Goal: Information Seeking & Learning: Learn about a topic

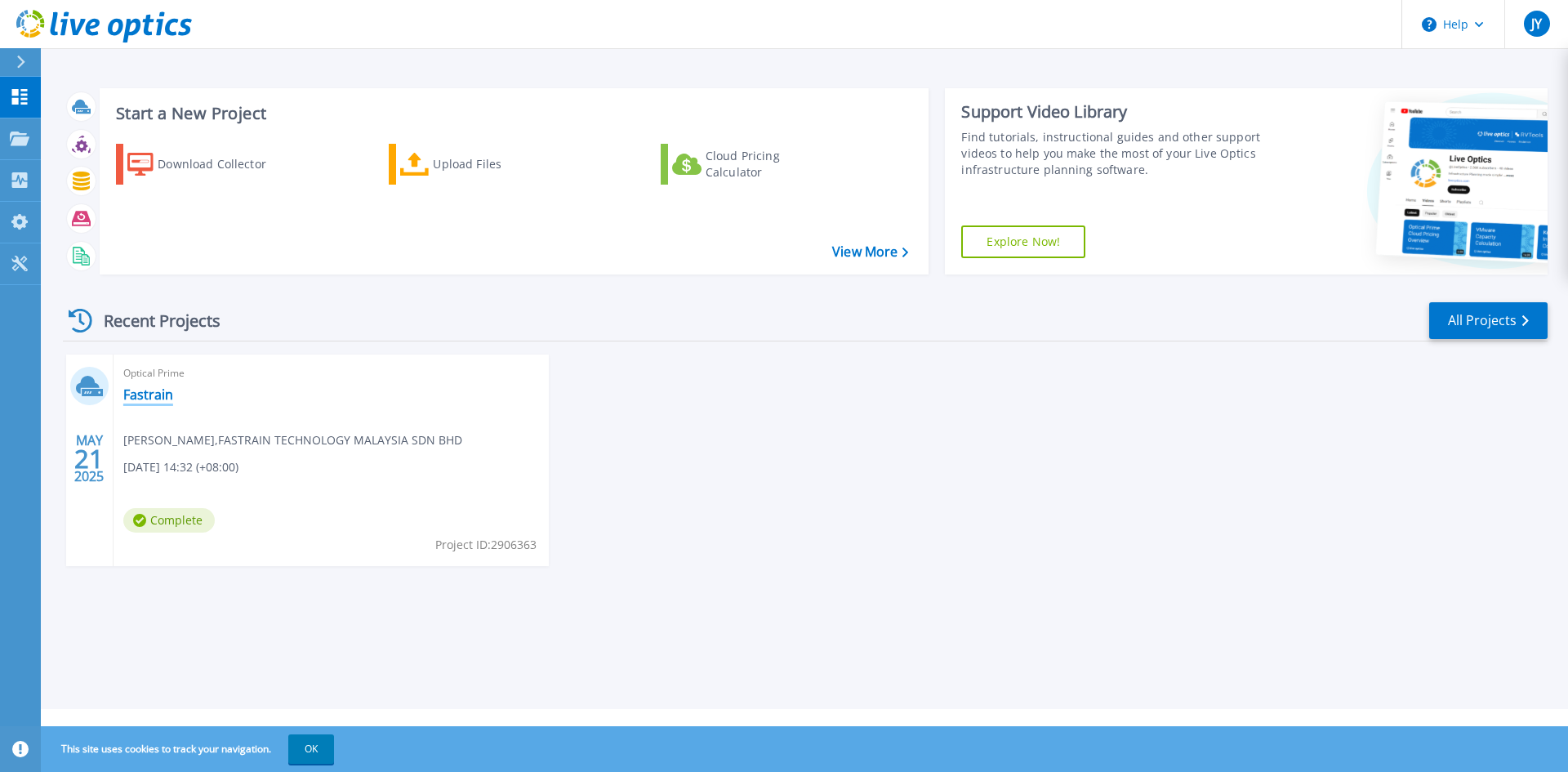
click at [151, 391] on link "Fastrain" at bounding box center [149, 394] width 50 height 16
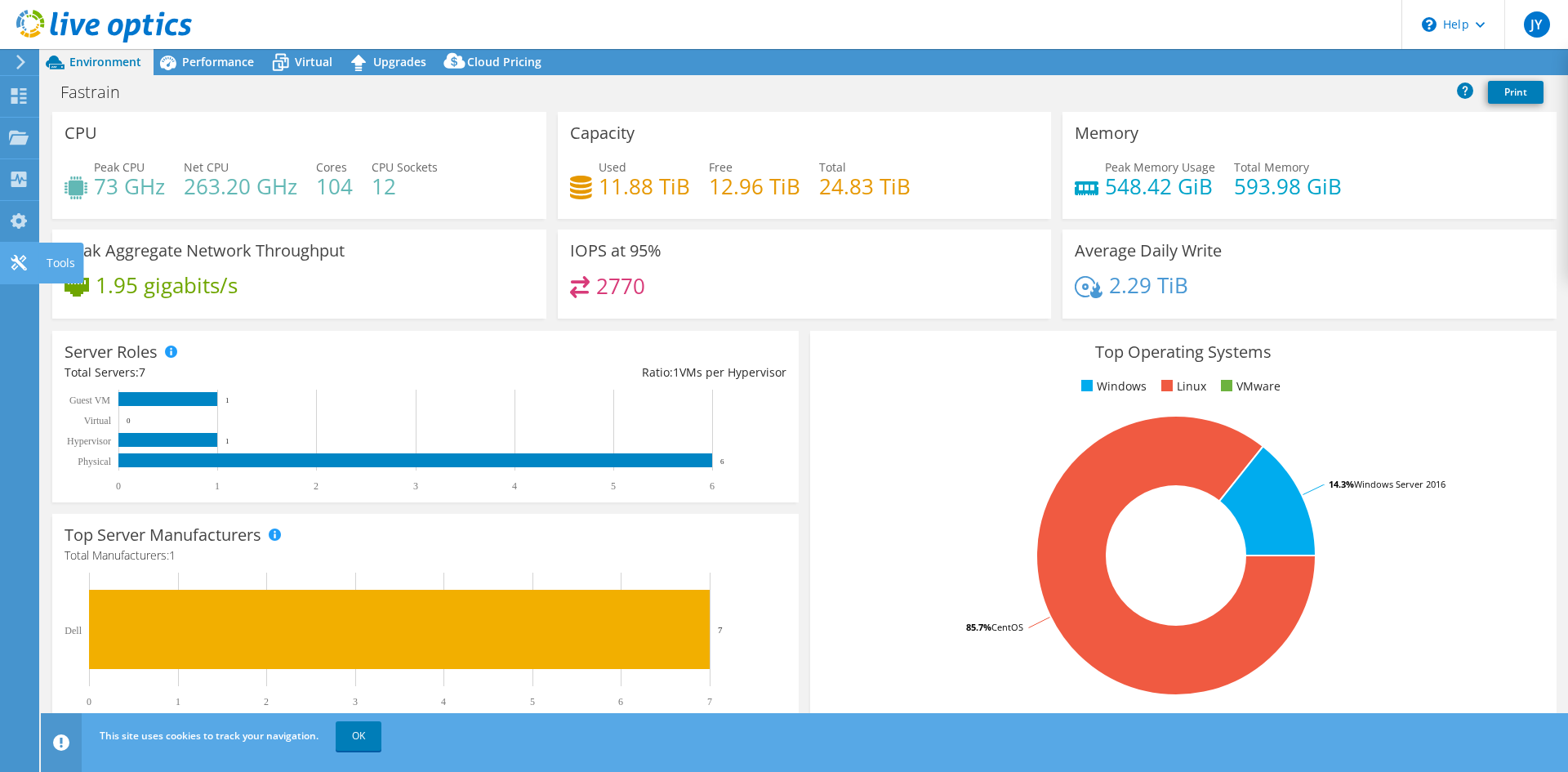
select select "[GEOGRAPHIC_DATA]"
click at [14, 221] on use at bounding box center [18, 221] width 16 height 15
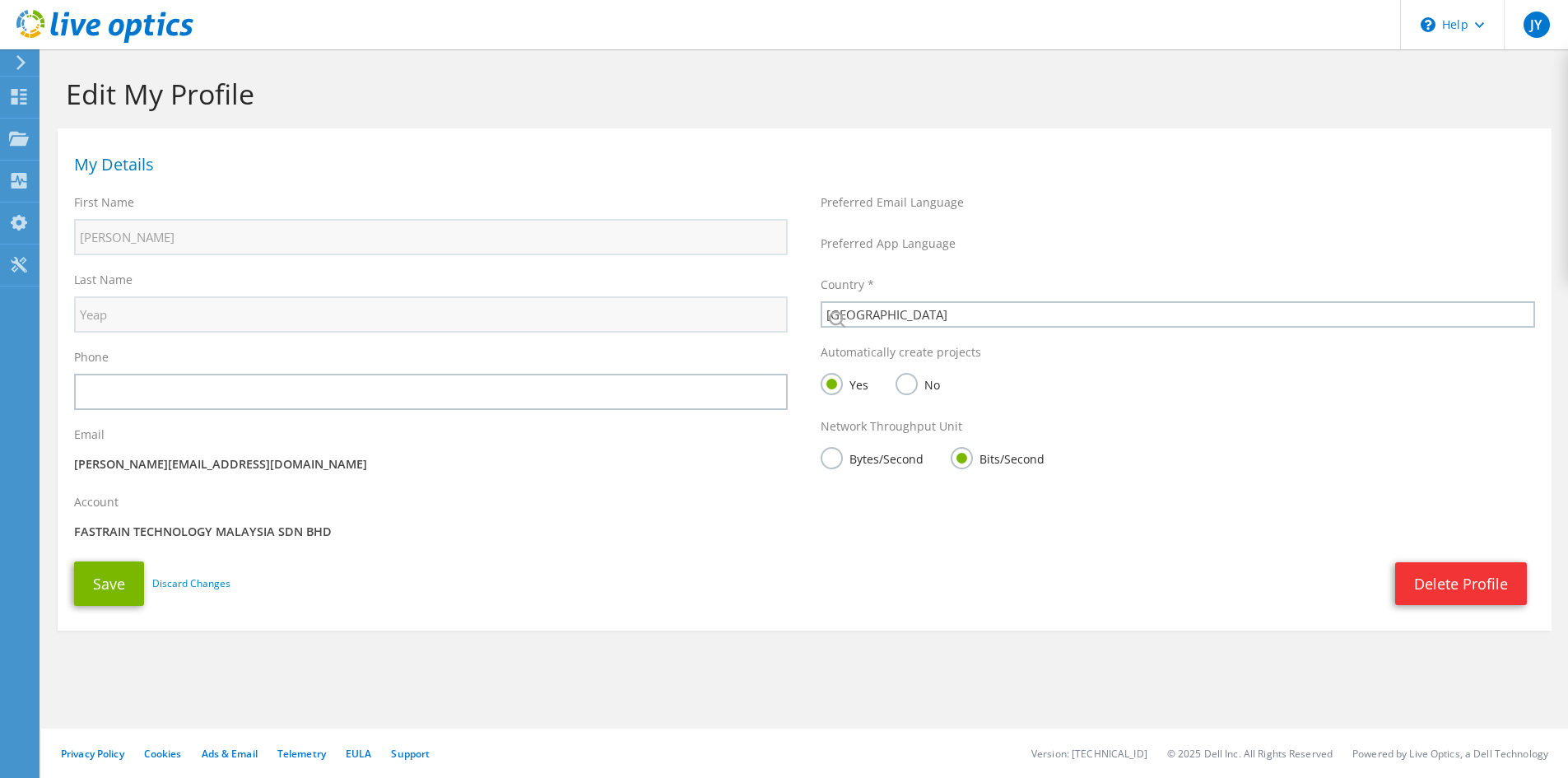
select select "152"
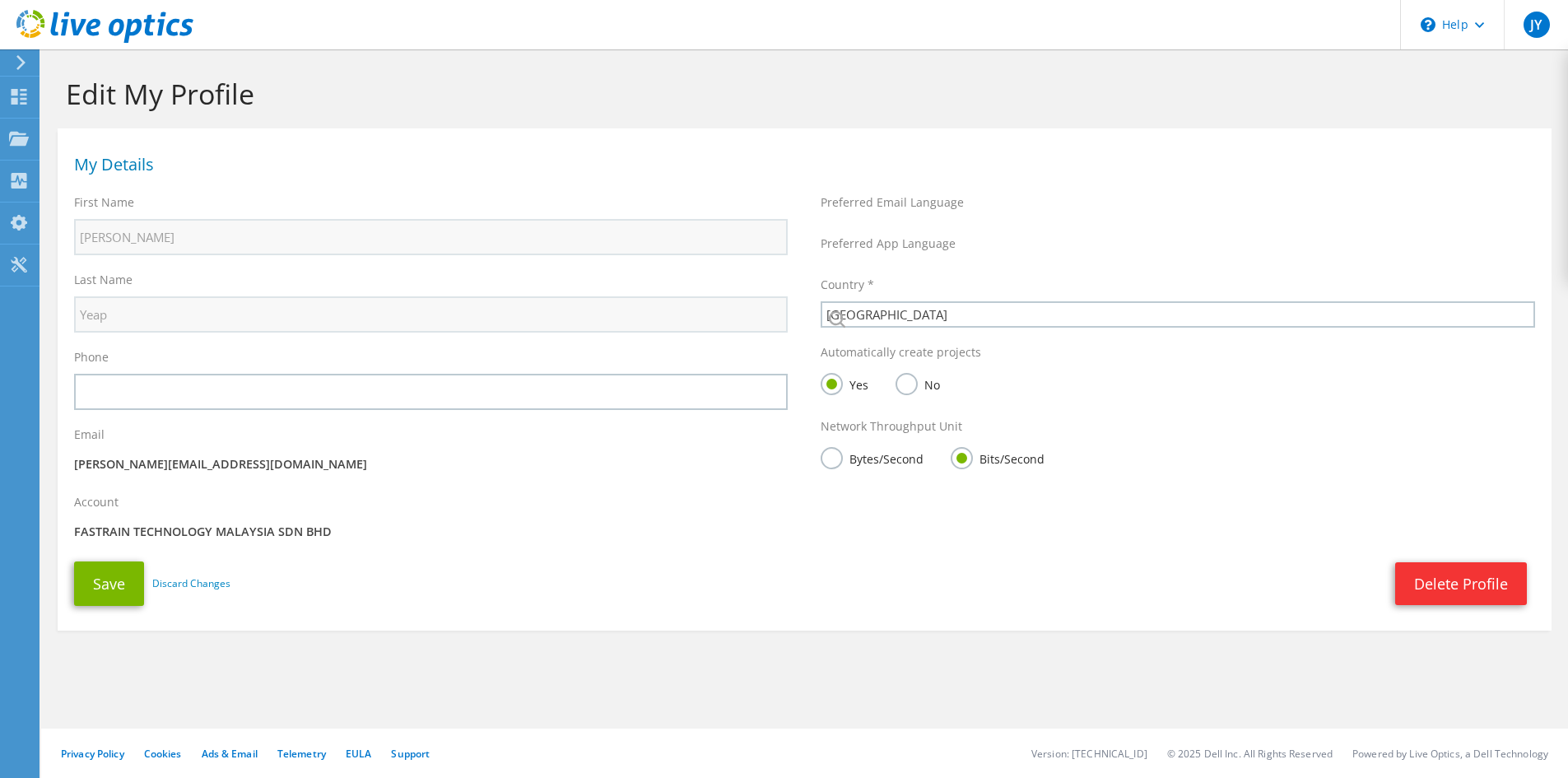
select select "152"
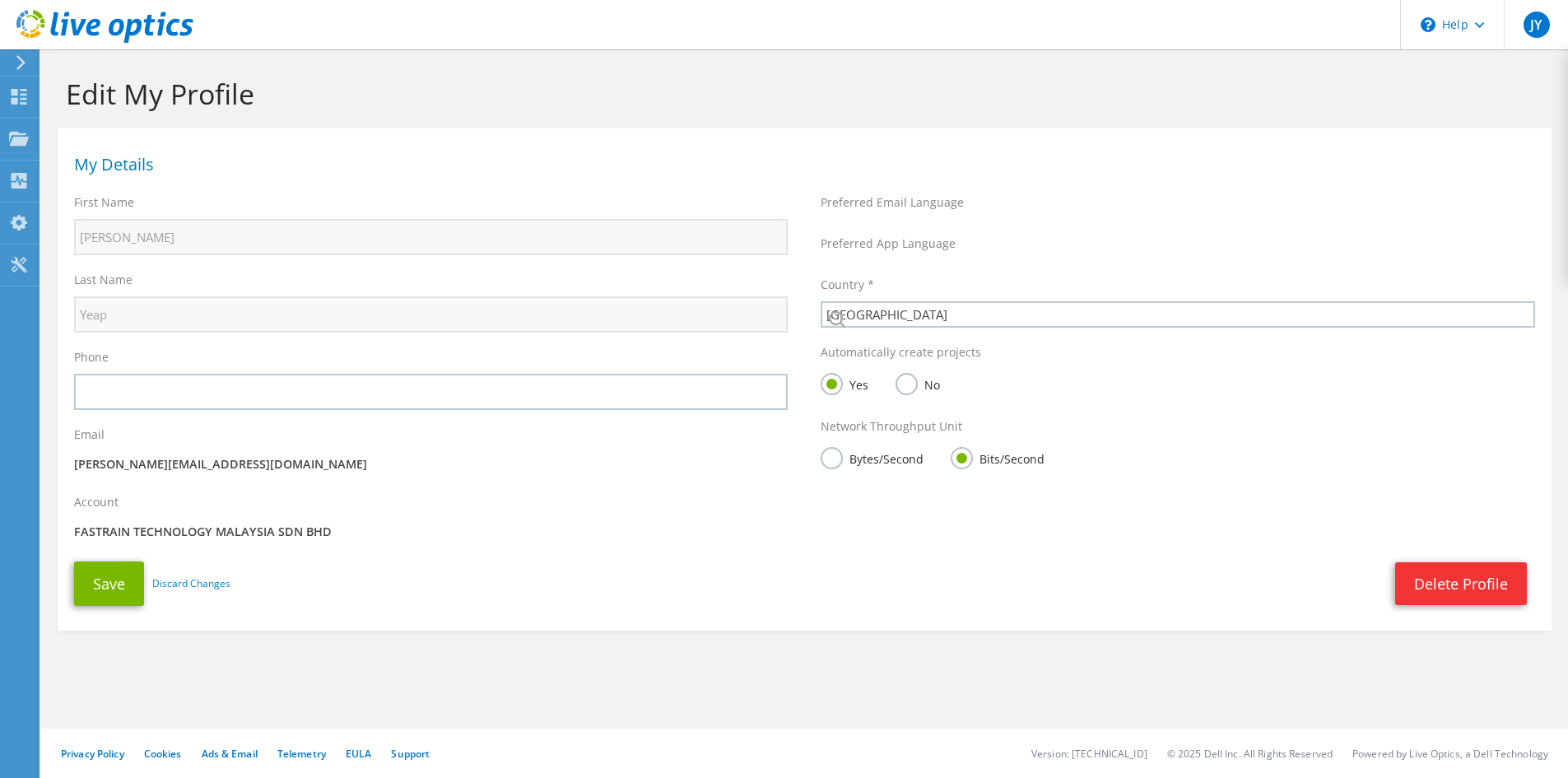
select select "152"
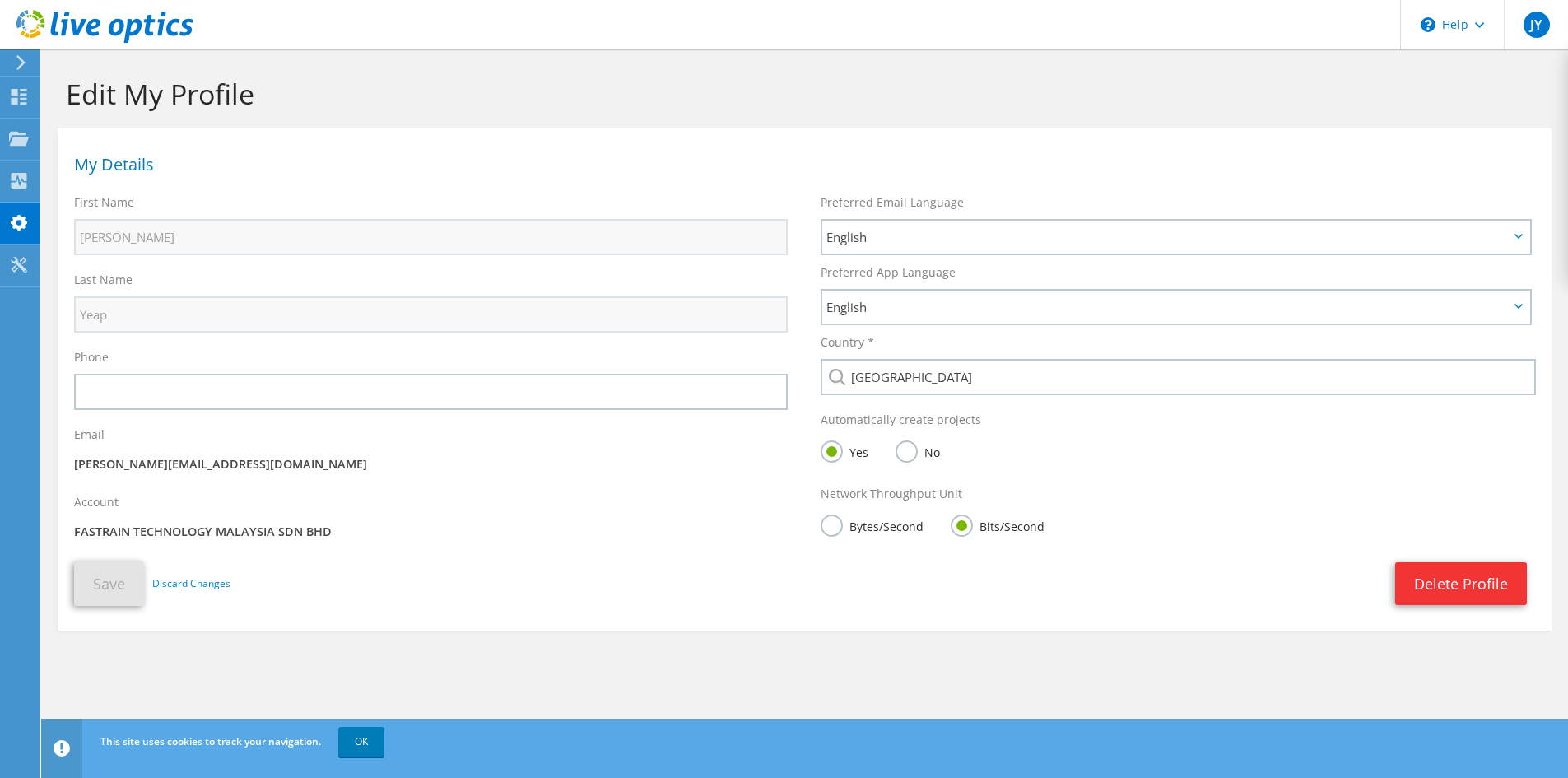
click at [581, 472] on p "[PERSON_NAME][EMAIL_ADDRESS][DOMAIN_NAME]" at bounding box center [431, 464] width 714 height 18
click at [516, 454] on div "Email jason.yeap@fastrain.com" at bounding box center [431, 451] width 747 height 67
click at [9, 135] on use at bounding box center [18, 138] width 19 height 14
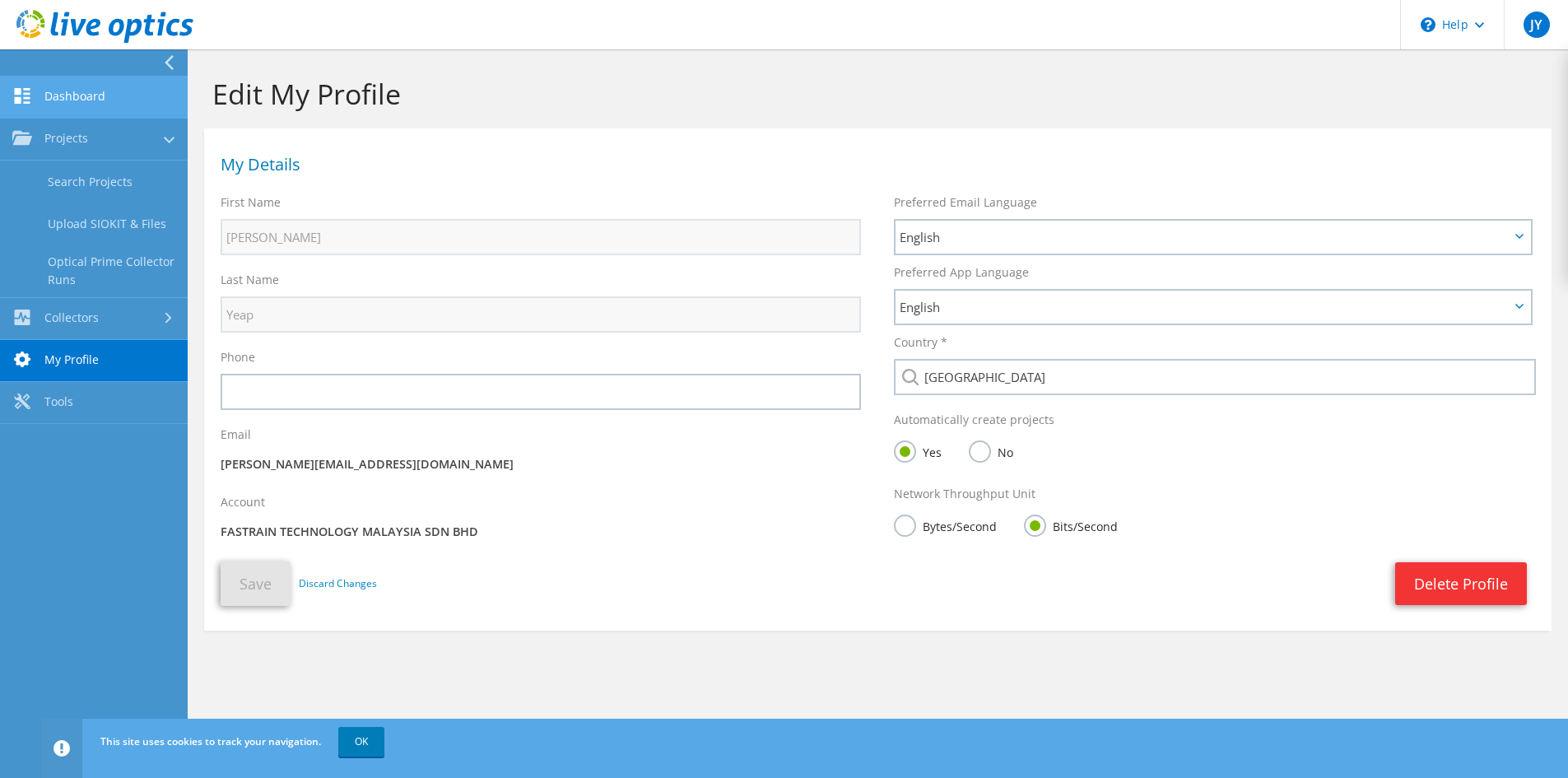
click at [57, 104] on link "Dashboard" at bounding box center [93, 97] width 188 height 42
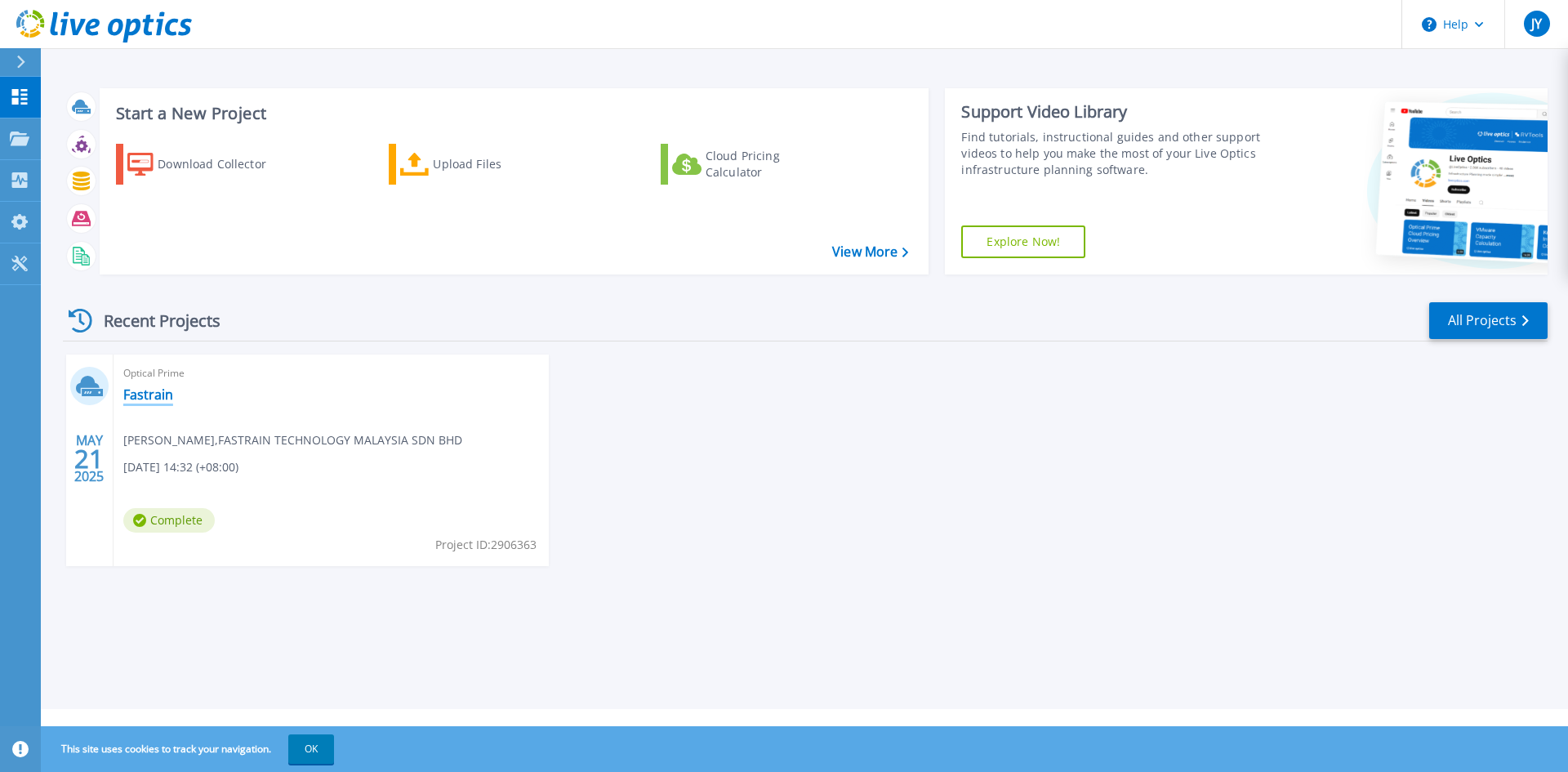
click at [142, 396] on link "Fastrain" at bounding box center [149, 394] width 50 height 16
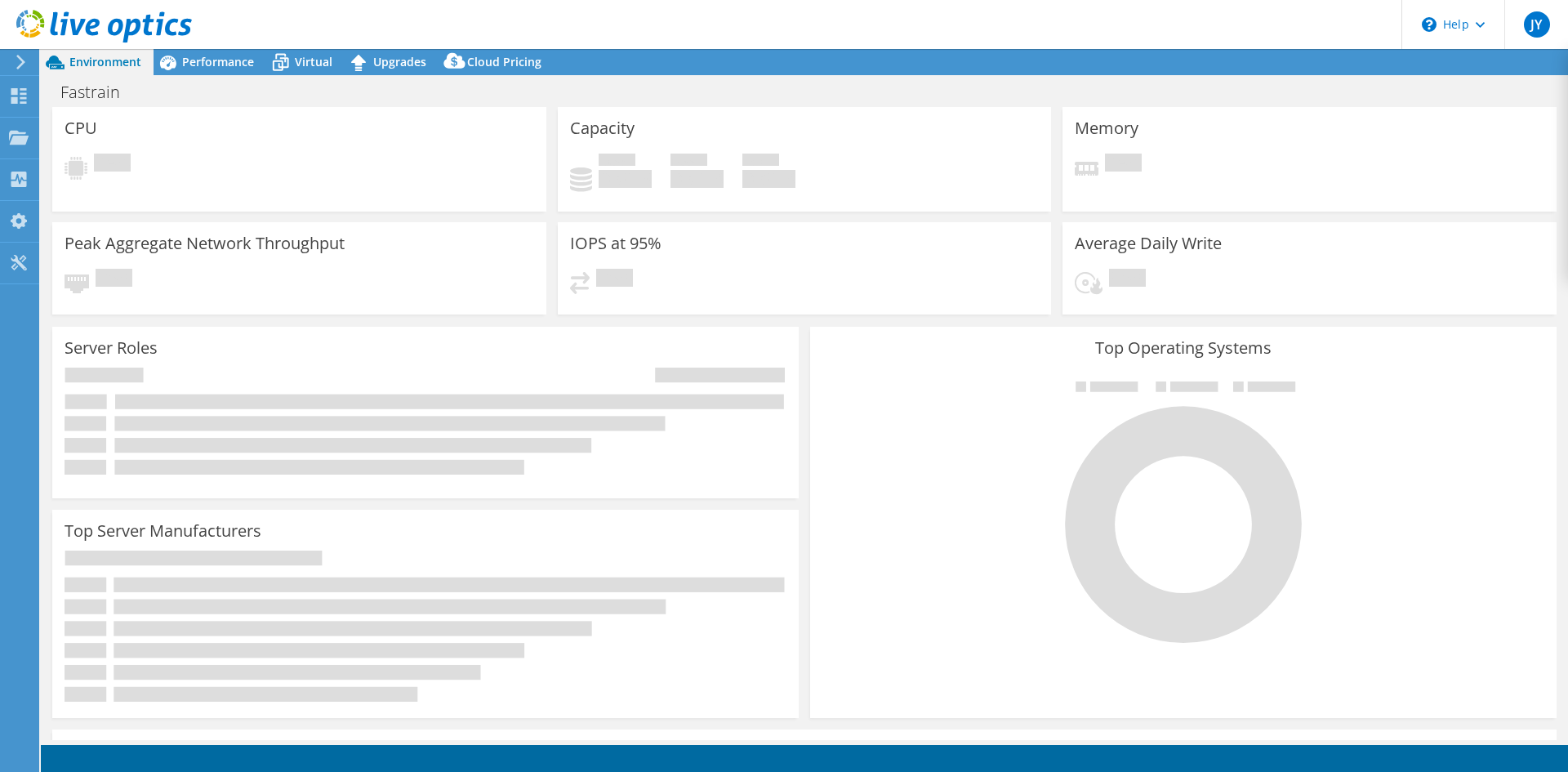
select select "[GEOGRAPHIC_DATA]"
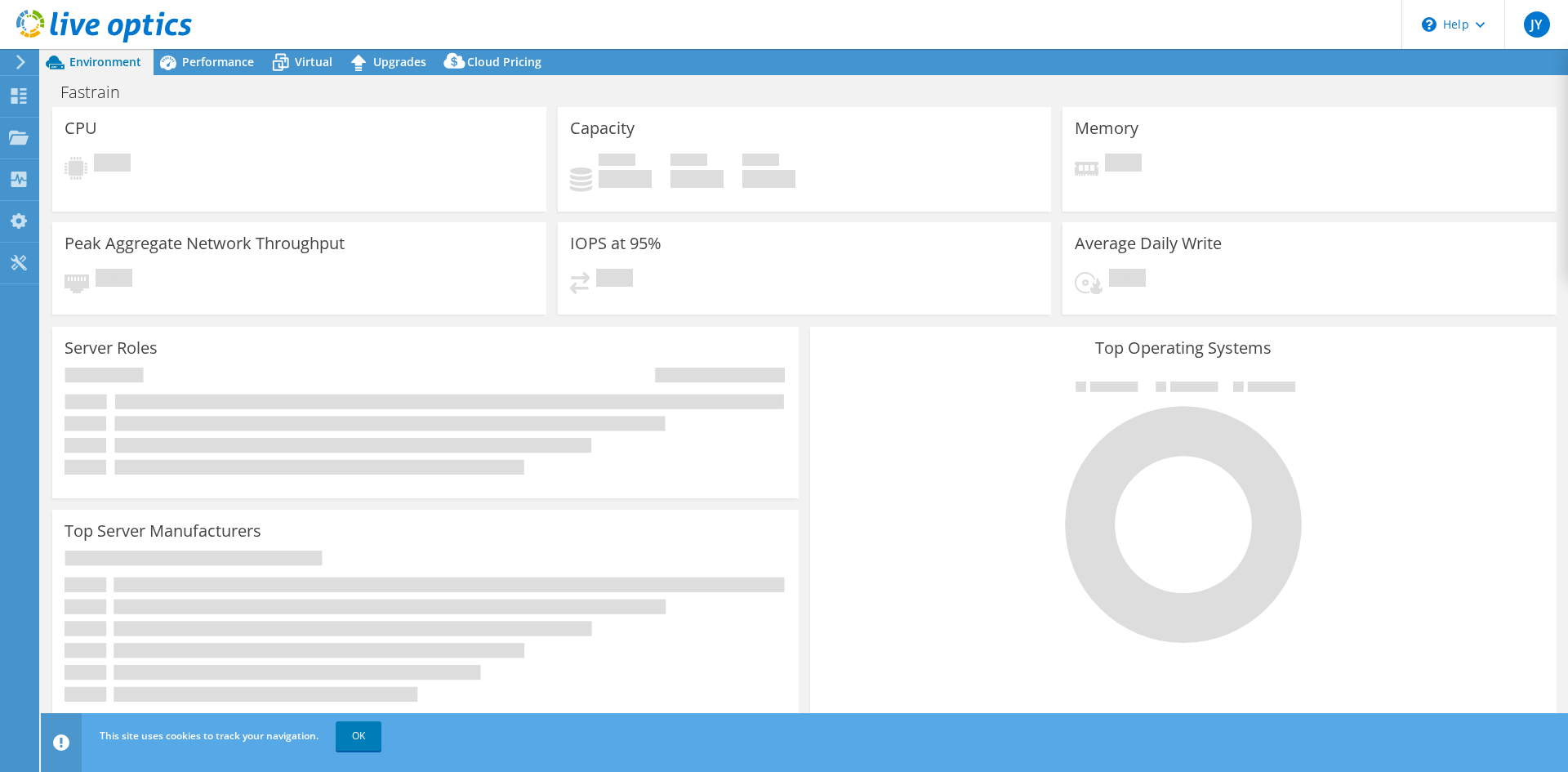
select select "[GEOGRAPHIC_DATA]"
select select "USD"
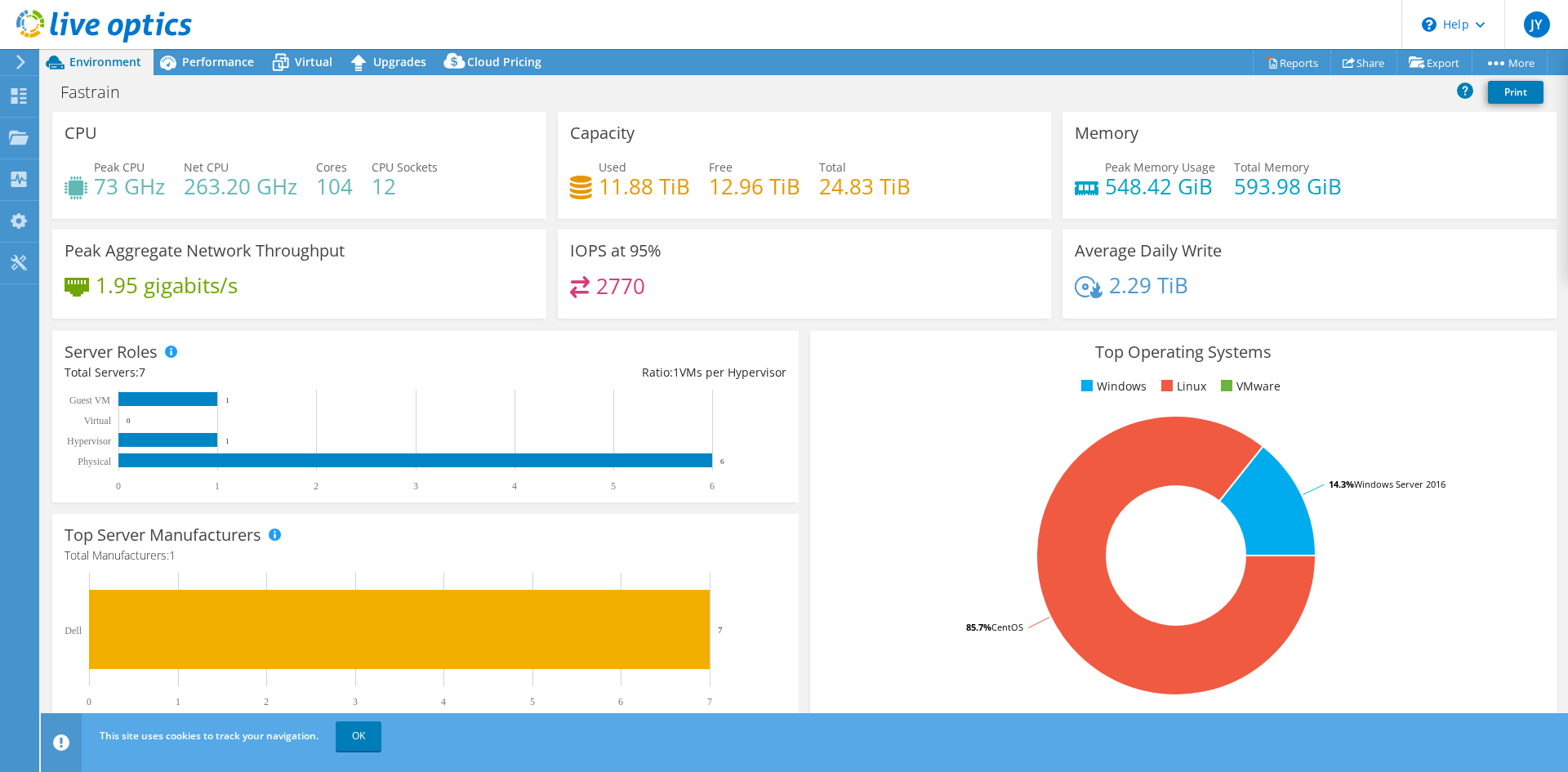
click at [536, 509] on div "Top Server Manufacturers Manufacturers are shown for physical servers and hyper…" at bounding box center [426, 619] width 758 height 220
click at [550, 510] on div "Top Server Manufacturers Manufacturers are shown for physical servers and hyper…" at bounding box center [426, 619] width 758 height 220
click at [214, 64] on span "Performance" at bounding box center [218, 62] width 71 height 15
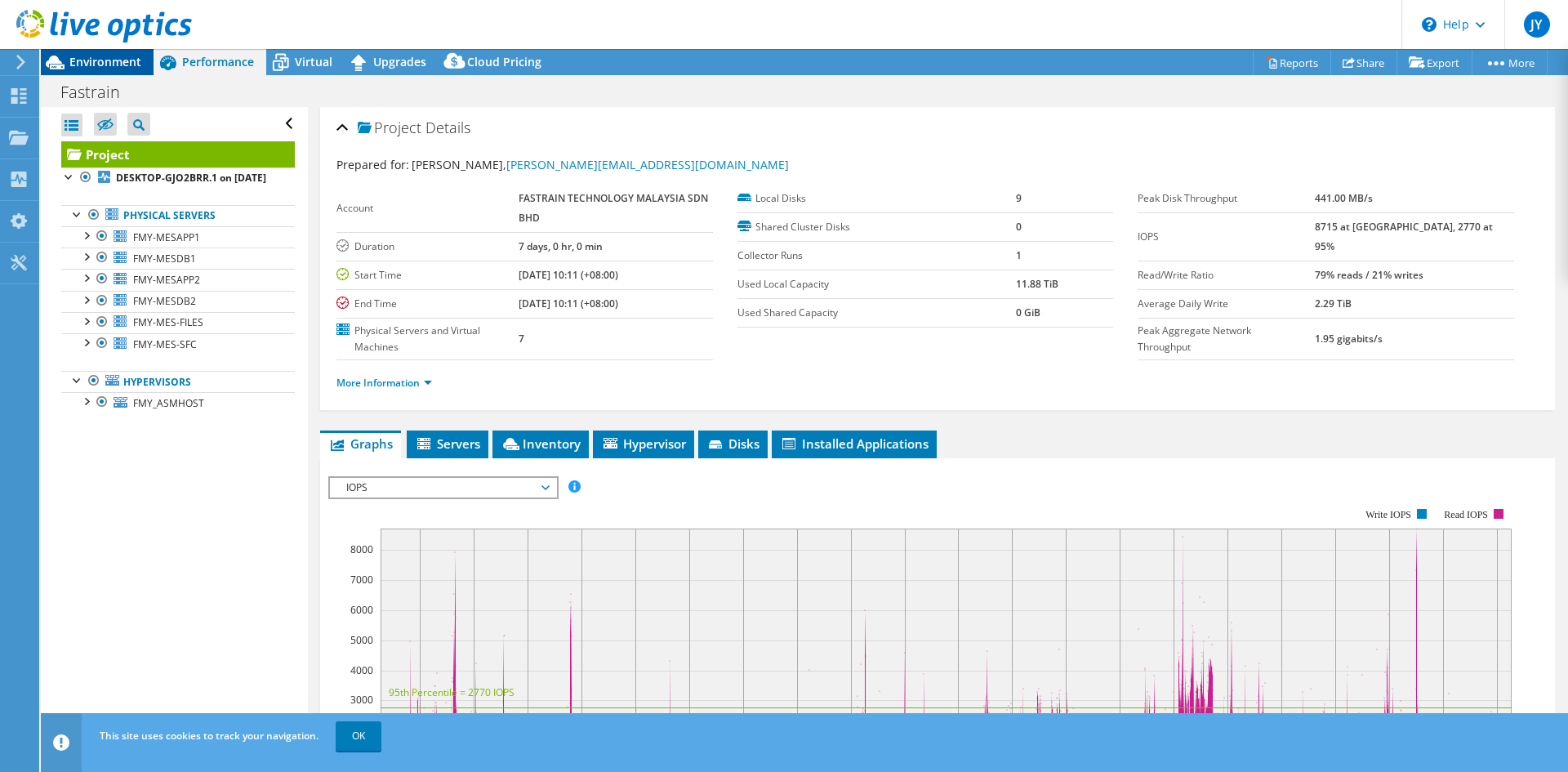
click at [112, 66] on span "Environment" at bounding box center [105, 62] width 71 height 15
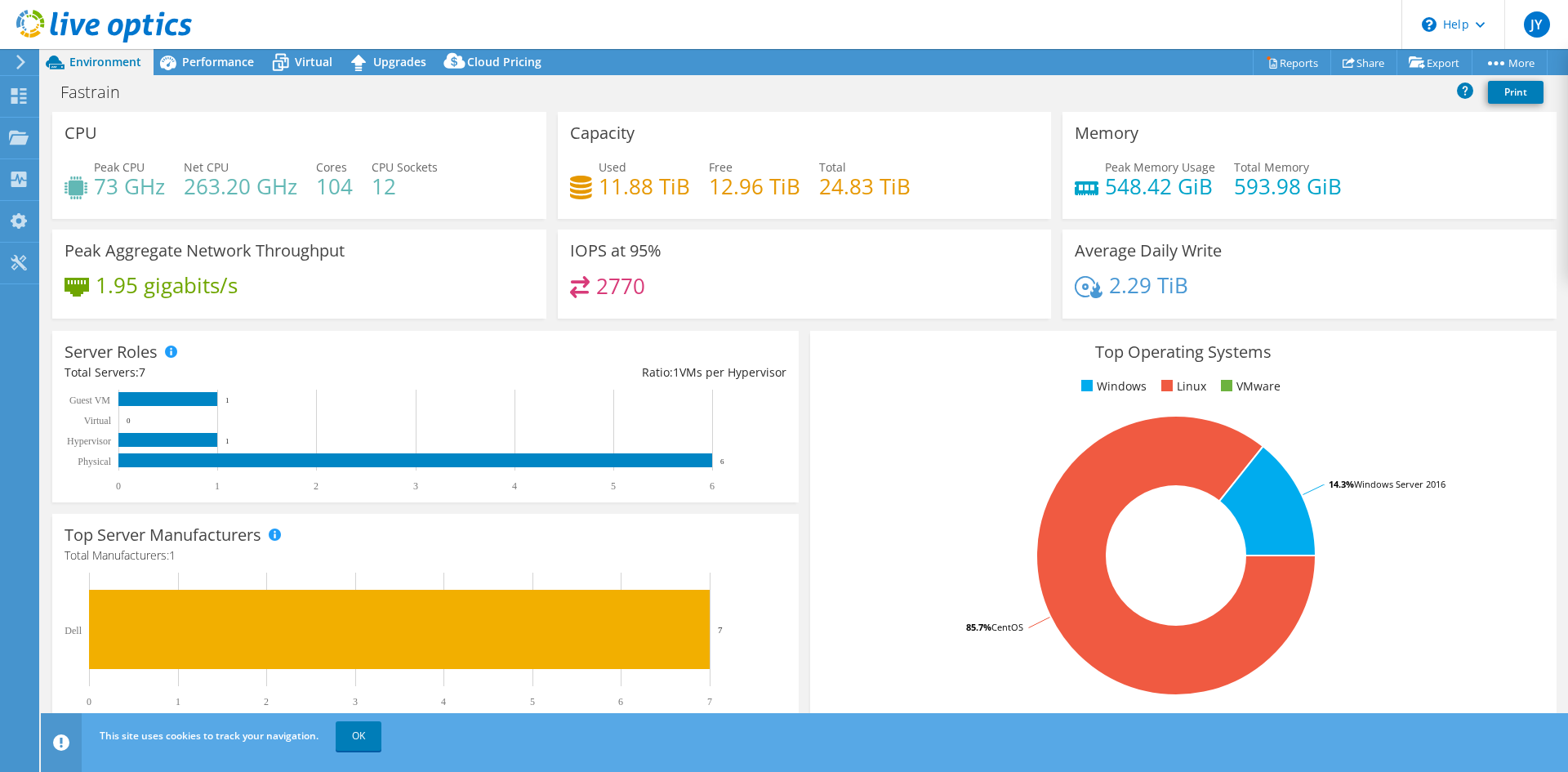
click at [477, 333] on div "Server Roles Physical Servers represent bare metal servers that were targets of…" at bounding box center [426, 417] width 747 height 172
click at [509, 326] on div "Server Roles Physical Servers represent bare metal servers that were targets of…" at bounding box center [426, 417] width 758 height 183
click at [471, 325] on div "Server Roles Physical Servers represent bare metal servers that were targets of…" at bounding box center [426, 417] width 758 height 183
click at [797, 414] on div "Server Roles Physical Servers represent bare metal servers that were targets of…" at bounding box center [426, 417] width 758 height 183
click at [780, 325] on div "Server Roles Physical Servers represent bare metal servers that were targets of…" at bounding box center [426, 417] width 758 height 183
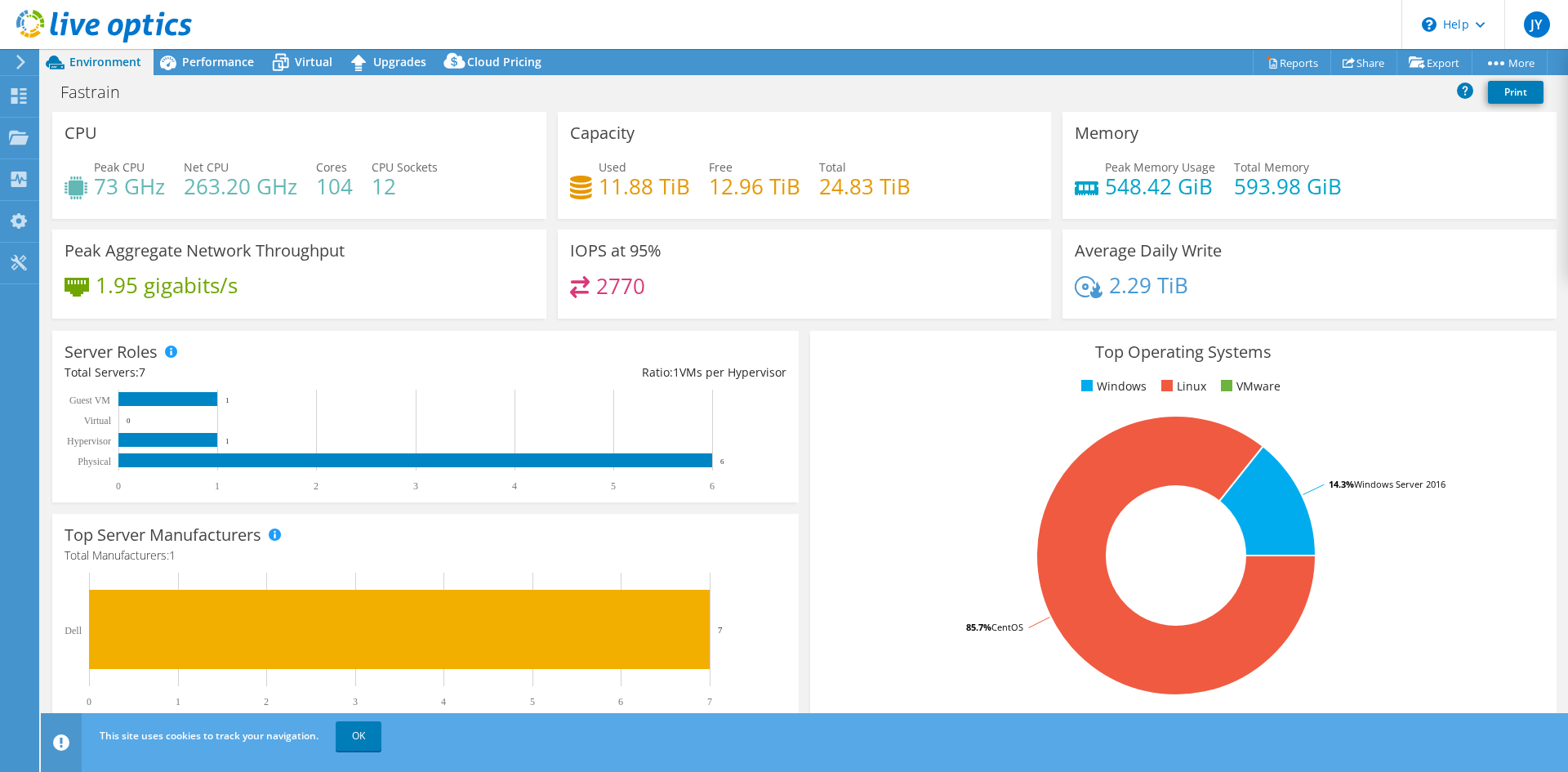
click at [805, 362] on div "Top Operating Systems Windows Linux VMware 85.7% CentOS 14.3% Windows Server 20…" at bounding box center [1184, 526] width 758 height 402
click at [28, 144] on icon at bounding box center [18, 138] width 19 height 15
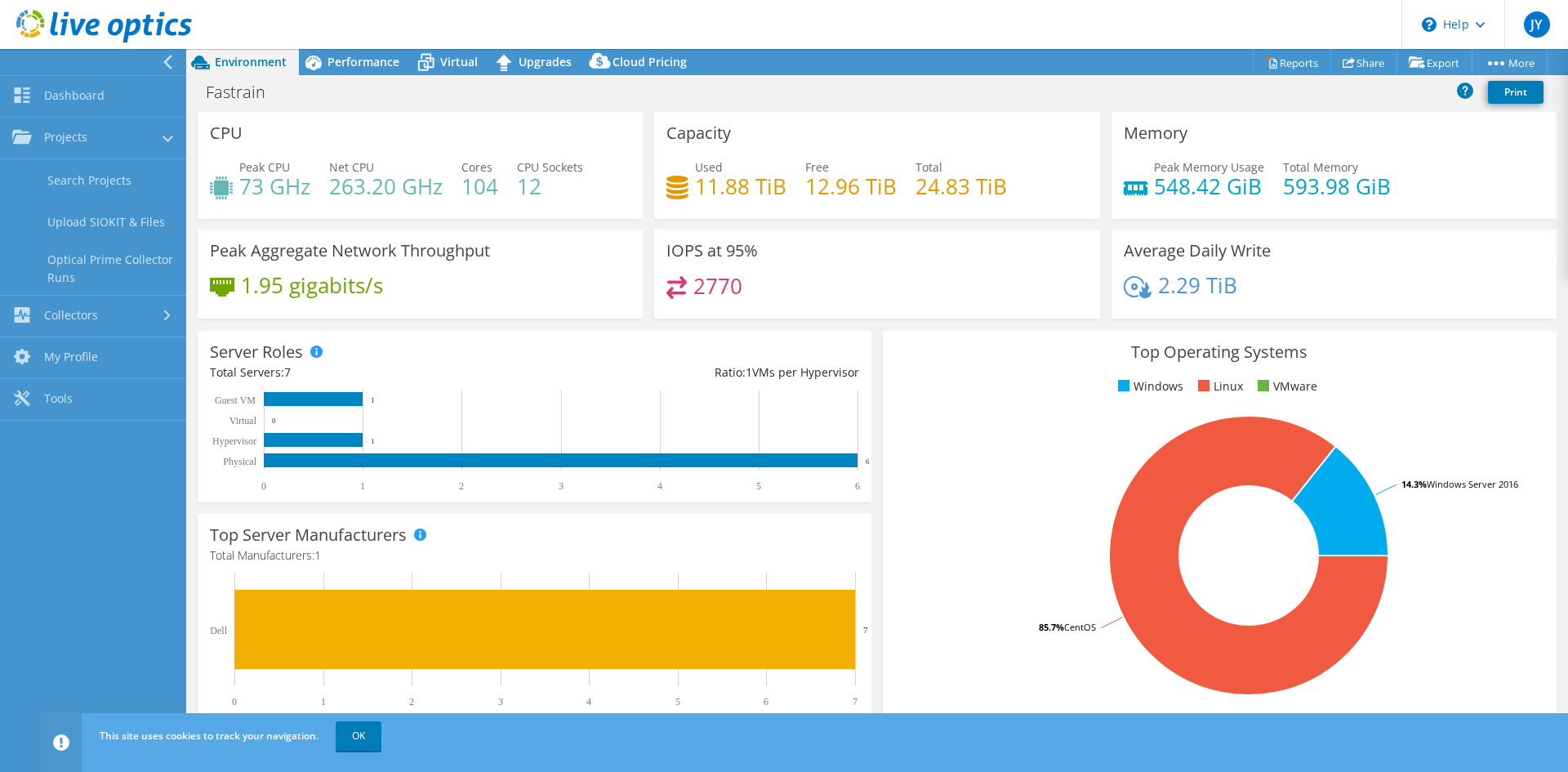
click at [297, 315] on div "Peak Aggregate Network Throughput 1.95 gigabits/s" at bounding box center [420, 274] width 445 height 89
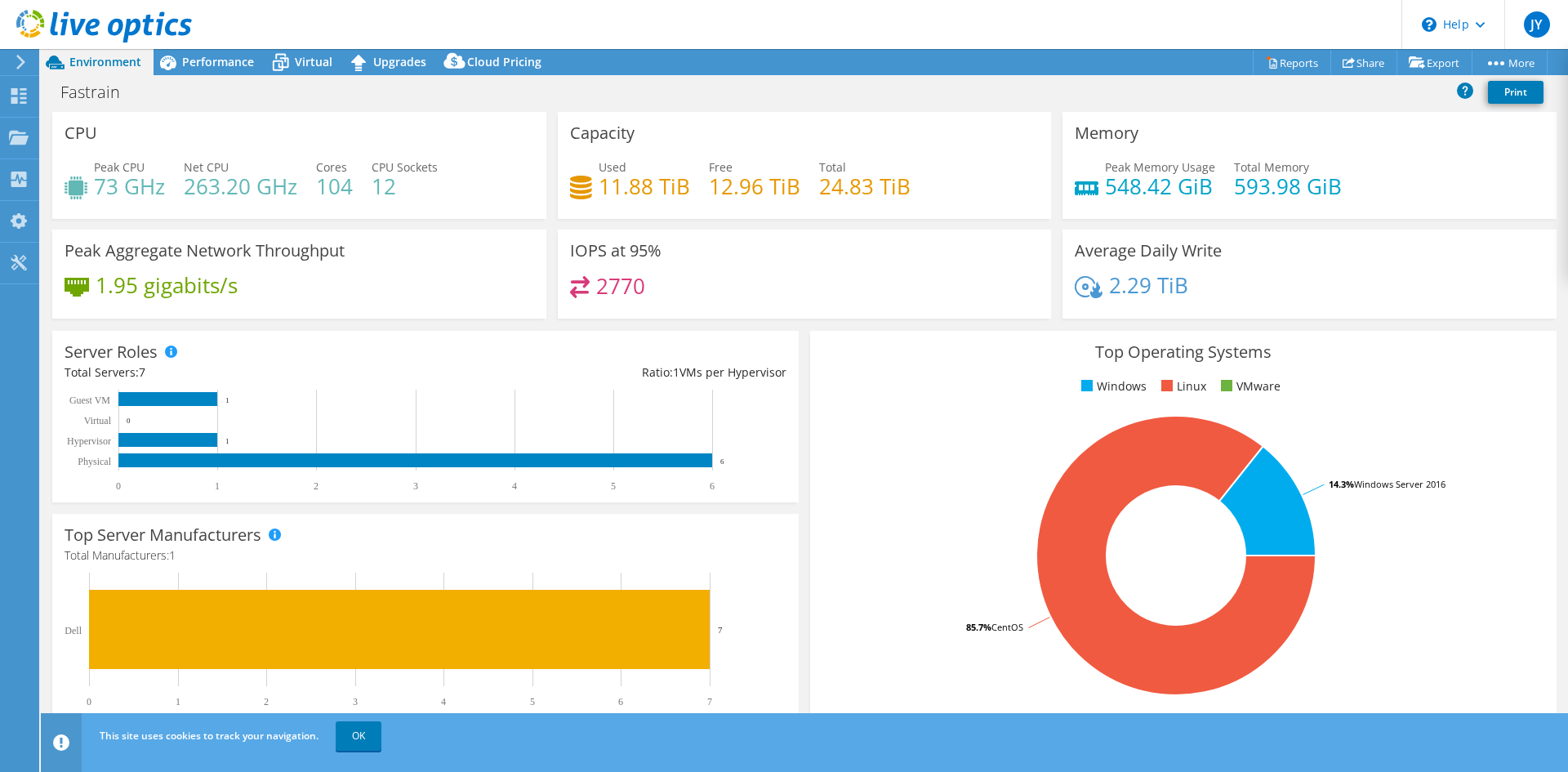
click at [839, 534] on rect at bounding box center [1175, 555] width 707 height 286
click at [364, 744] on link "OK" at bounding box center [358, 735] width 45 height 29
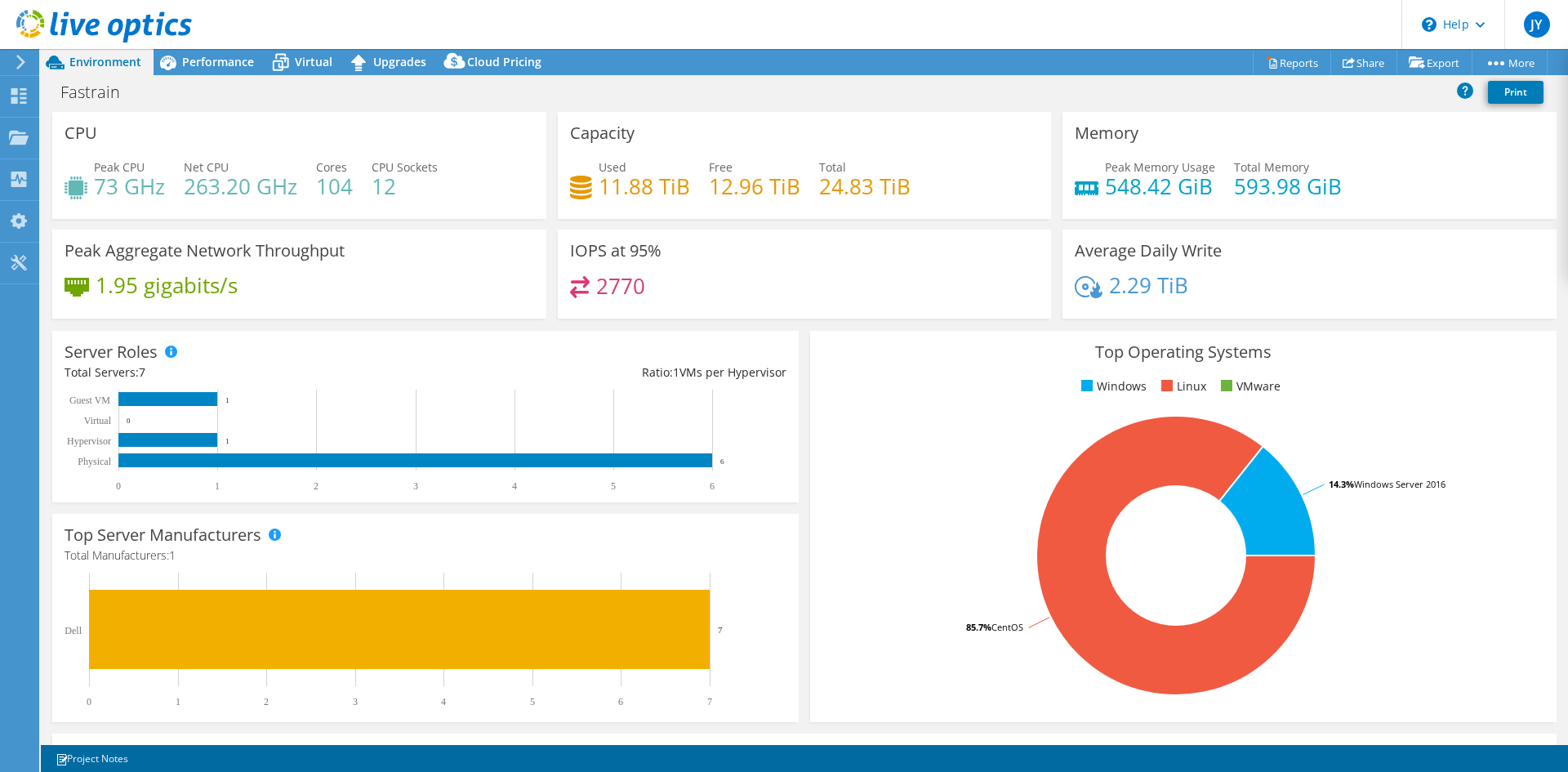
click at [913, 669] on rect at bounding box center [1175, 555] width 707 height 286
click at [221, 60] on span "Performance" at bounding box center [218, 62] width 71 height 15
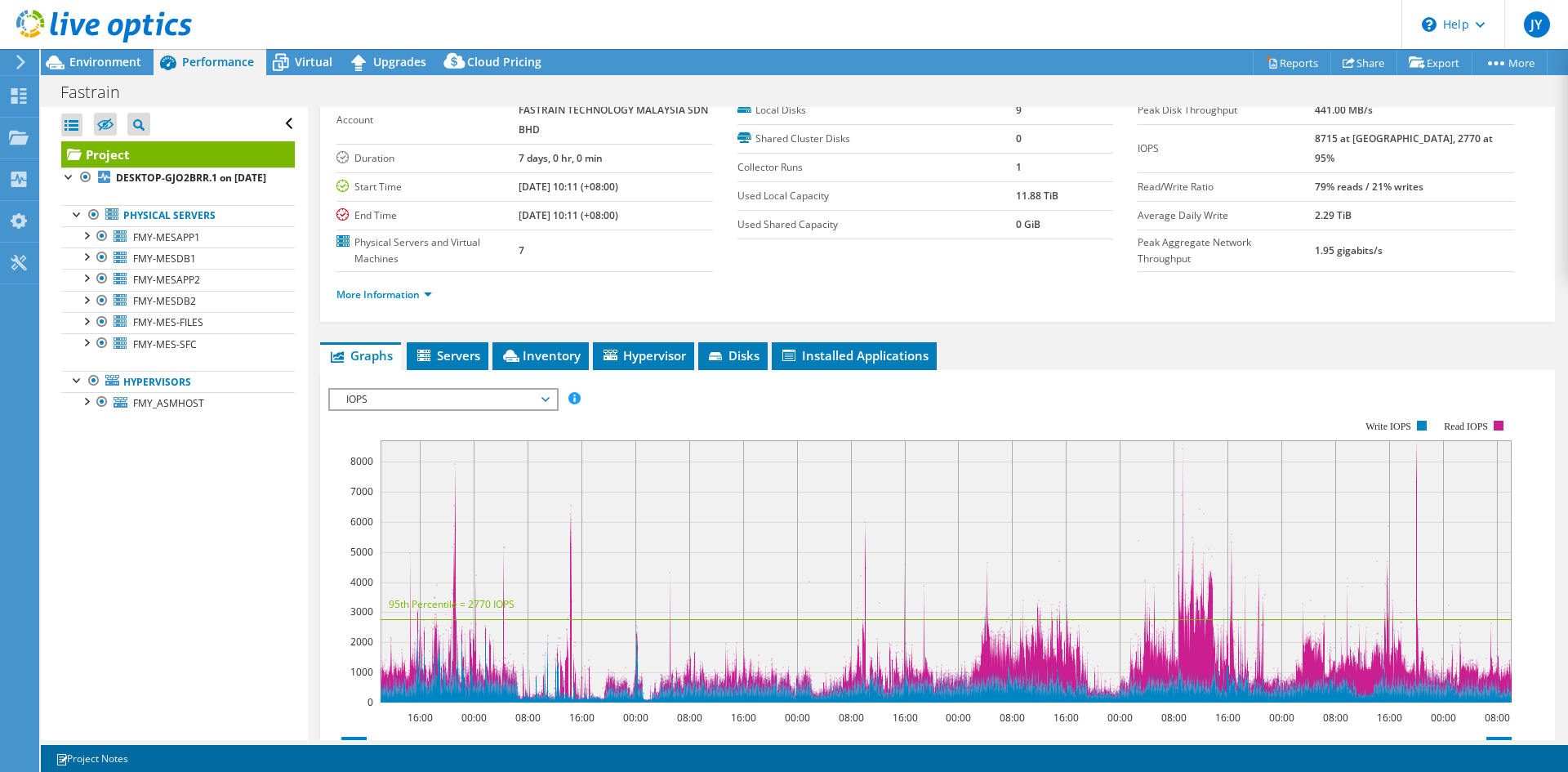
scroll to position [25, 0]
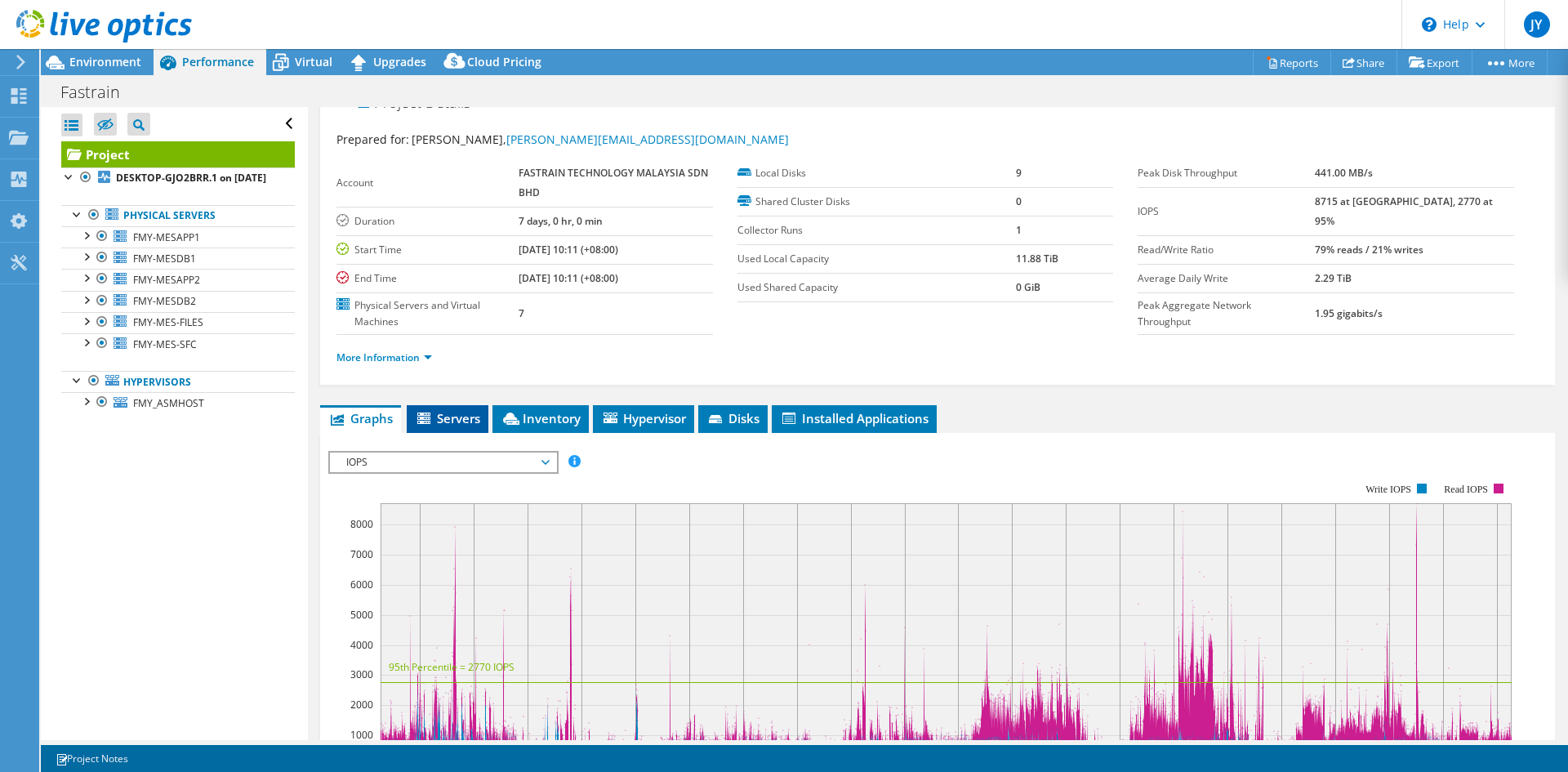
click at [428, 422] on icon at bounding box center [425, 418] width 14 height 12
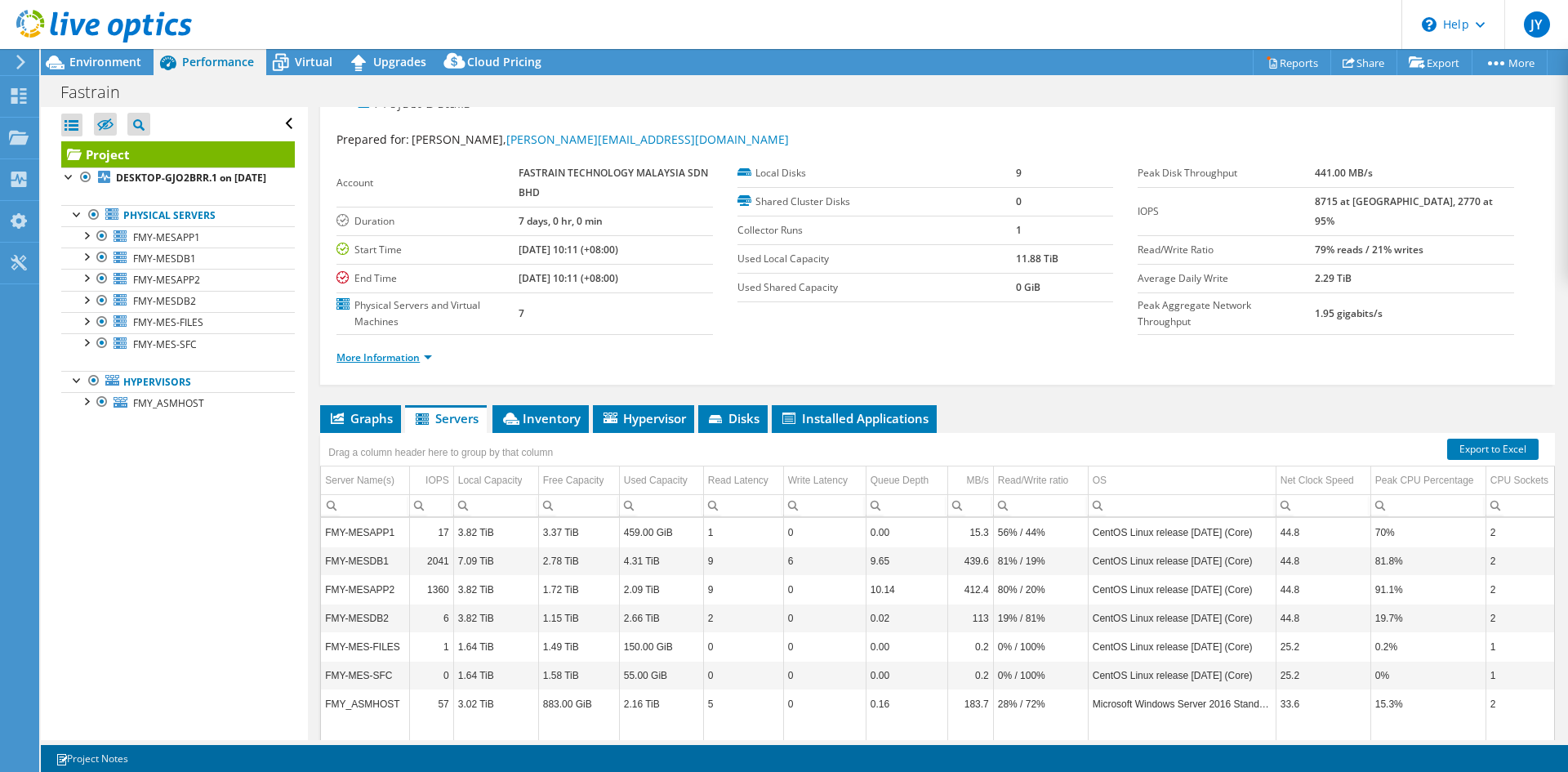
click at [407, 361] on link "More Information" at bounding box center [384, 357] width 96 height 14
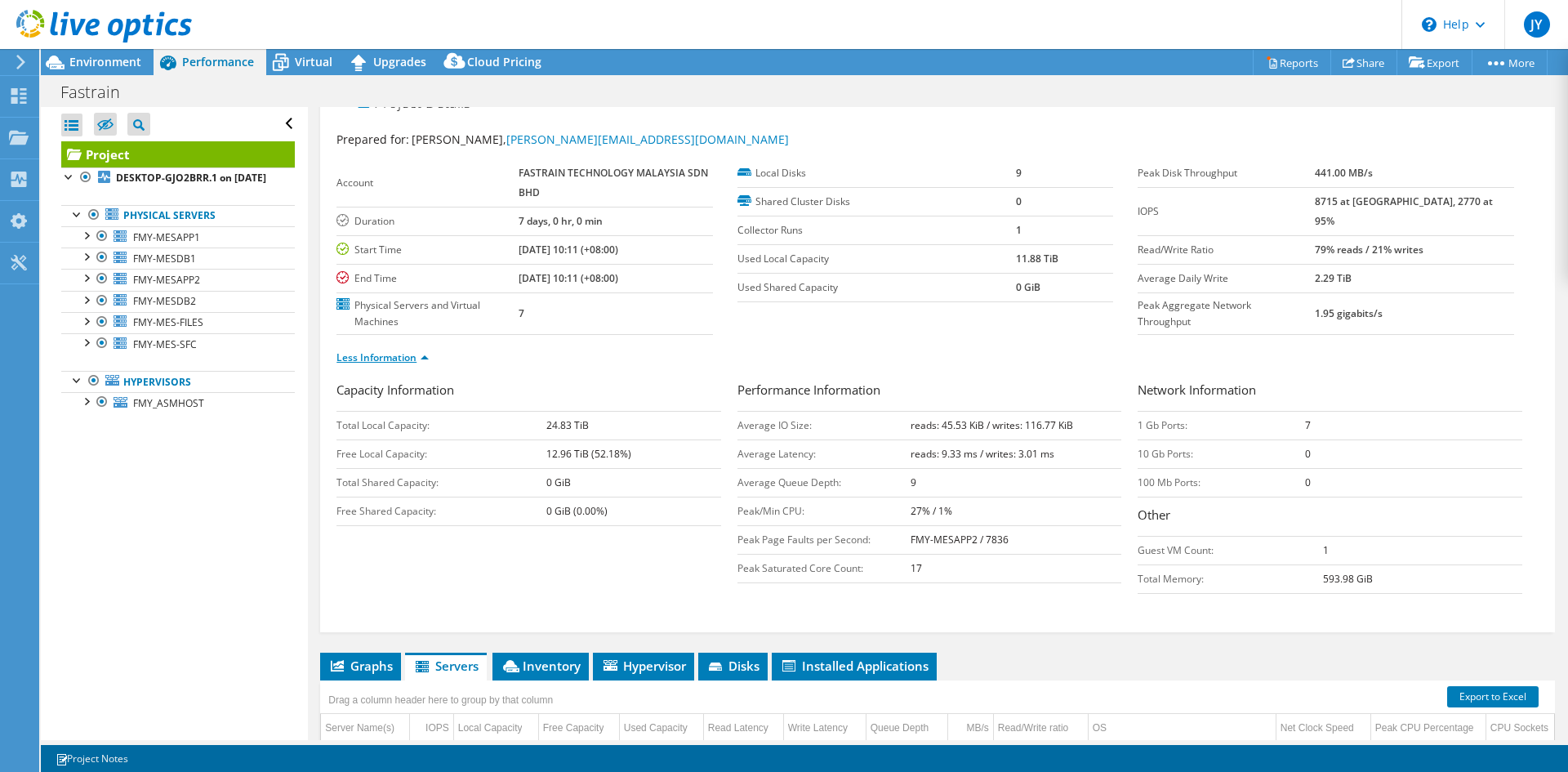
click at [407, 361] on link "Less Information" at bounding box center [383, 357] width 93 height 14
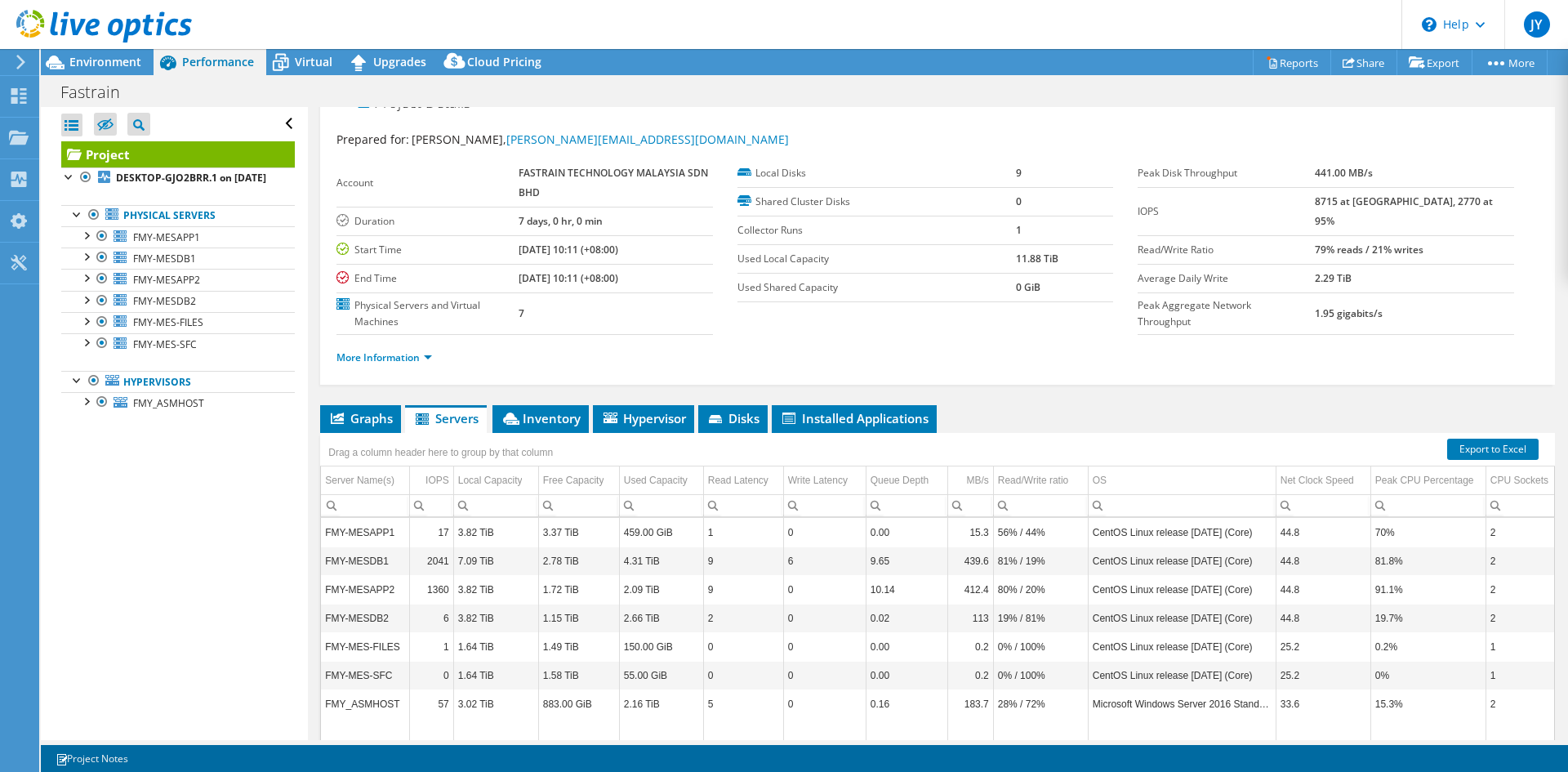
click at [270, 534] on div "Open All Close All Hide Excluded Nodes Project Tree Filter" at bounding box center [174, 424] width 266 height 633
click at [258, 545] on div "Open All Close All Hide Excluded Nodes Project Tree Filter" at bounding box center [174, 424] width 266 height 633
click at [992, 453] on div "Drag a column header here to group by that column" at bounding box center [938, 444] width 1235 height 21
